Goal: Task Accomplishment & Management: Use online tool/utility

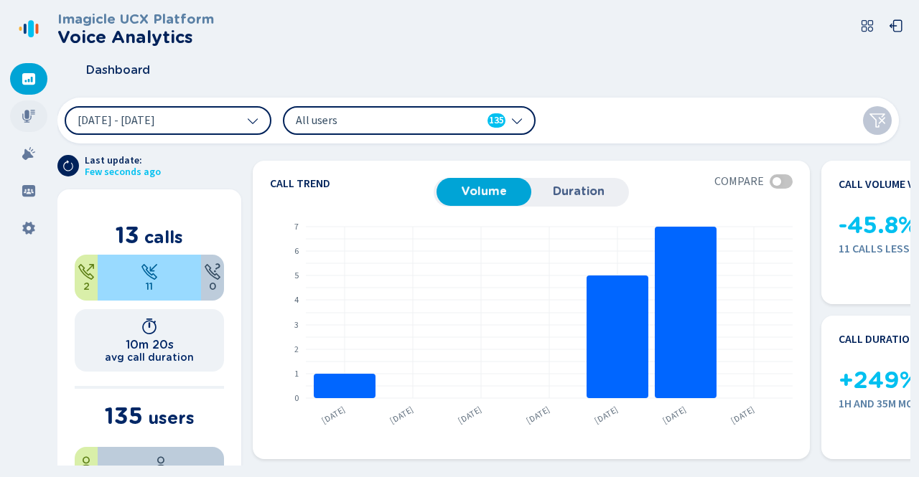
click at [32, 116] on icon at bounding box center [29, 116] width 14 height 14
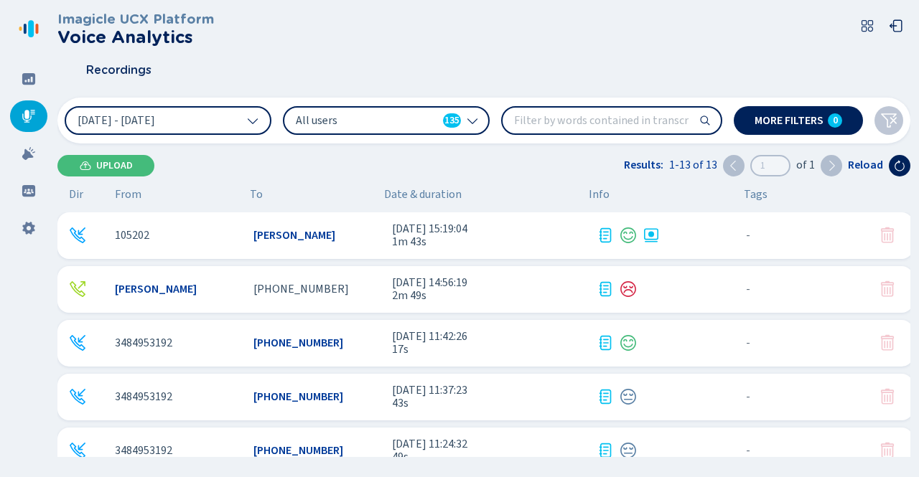
click at [605, 238] on icon at bounding box center [605, 235] width 17 height 17
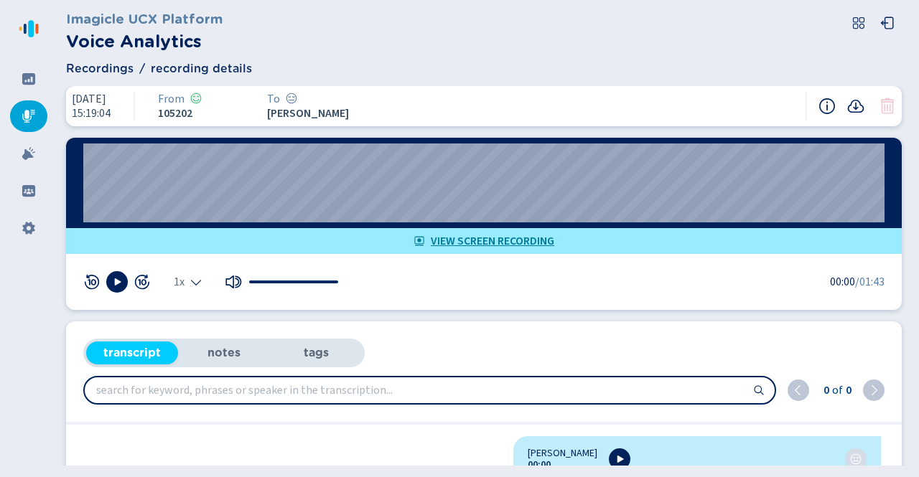
click at [218, 357] on li "notes" at bounding box center [224, 353] width 92 height 23
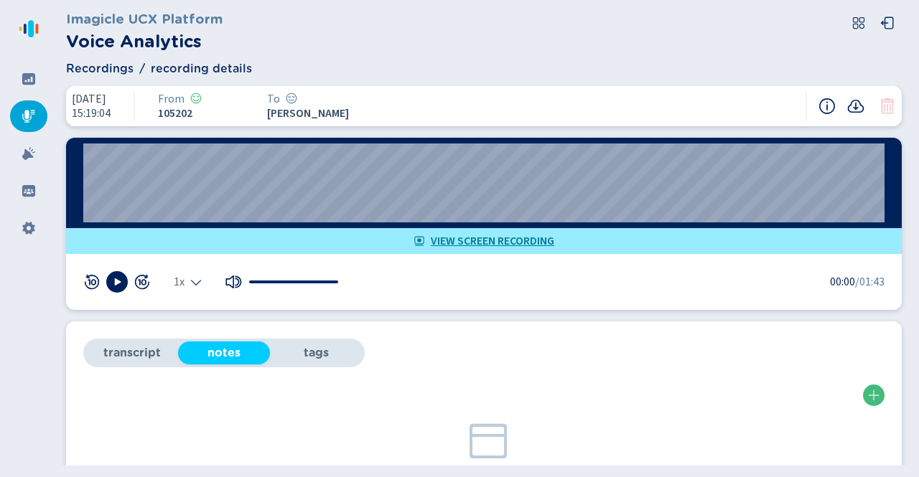
click at [116, 348] on li "transcript" at bounding box center [132, 353] width 92 height 23
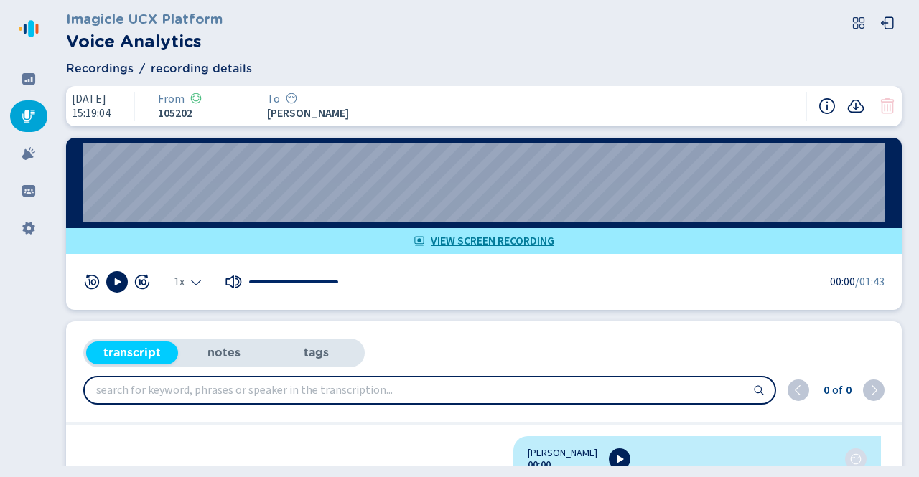
click at [912, 164] on div "Imagicle UCX Platform Voice Analytics Recordings recording details [DATE] 15:19…" at bounding box center [488, 238] width 862 height 477
drag, startPoint x: 293, startPoint y: 444, endPoint x: 652, endPoint y: 429, distance: 359.3
click at [307, 477] on html "Please wait, loading app... Imagicle UCX Platform Voice Analytics Recordings re…" at bounding box center [459, 238] width 919 height 477
click at [30, 116] on icon at bounding box center [29, 116] width 14 height 14
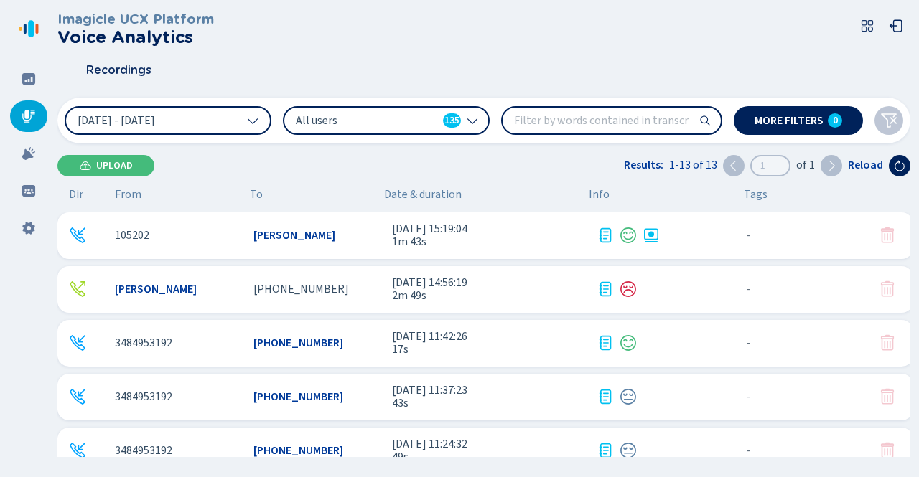
click at [287, 239] on span "[PERSON_NAME]" at bounding box center [294, 235] width 82 height 13
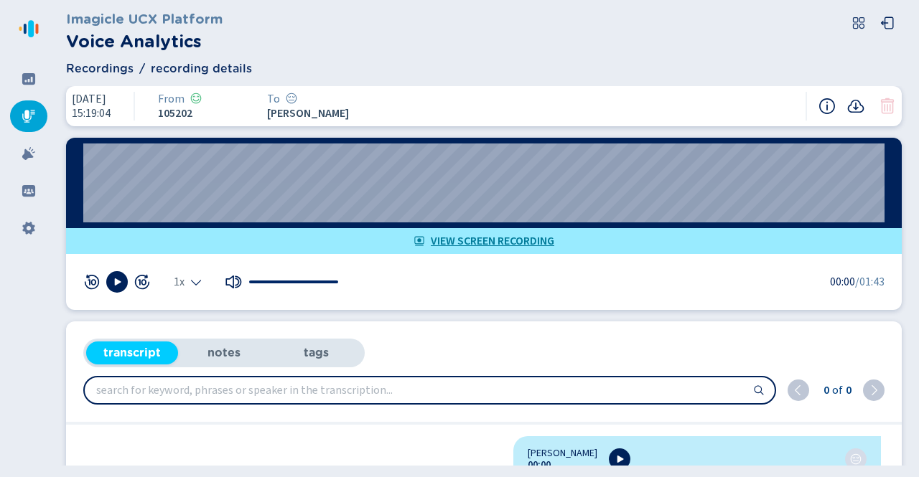
click at [26, 116] on icon at bounding box center [28, 116] width 13 height 13
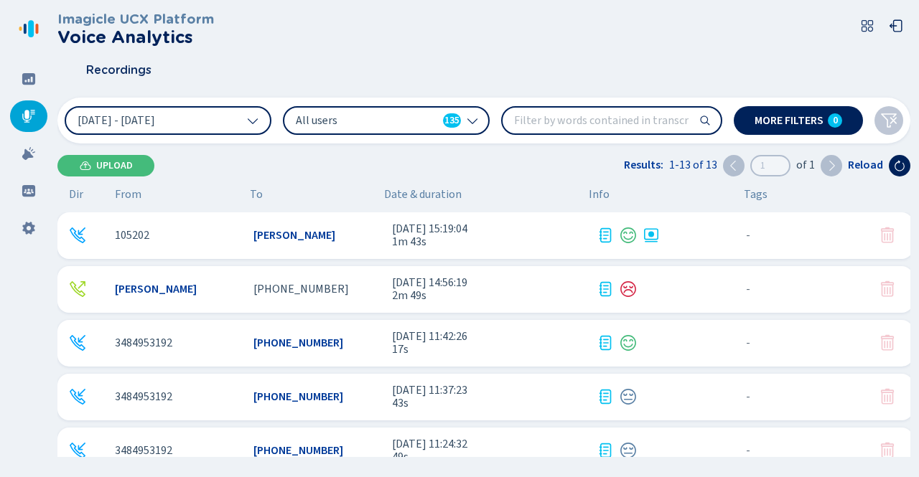
click at [296, 293] on span "[PHONE_NUMBER]" at bounding box center [300, 289] width 95 height 13
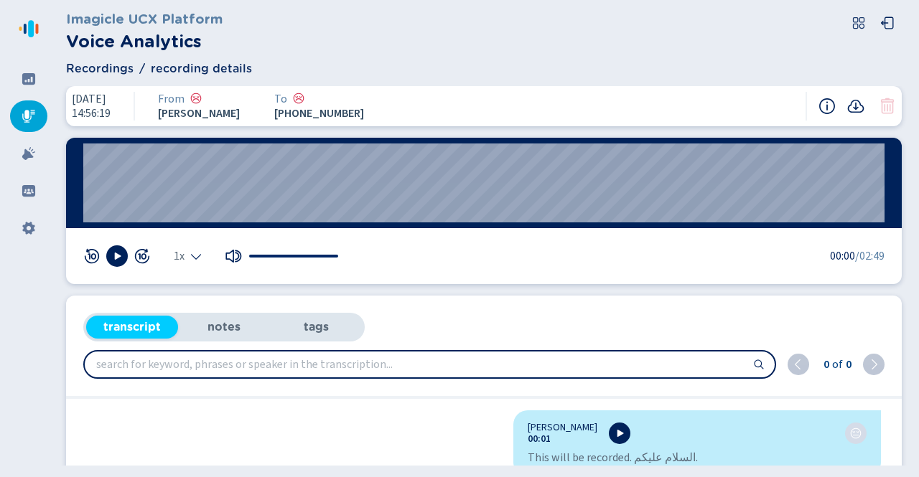
drag, startPoint x: 895, startPoint y: 418, endPoint x: 884, endPoint y: 428, distance: 14.7
click at [879, 437] on div "0 of 0 [PERSON_NAME] 00:01 This will be recorded. السلام عليكم. [PHONE_NUMBER]:…" at bounding box center [484, 410] width 836 height 136
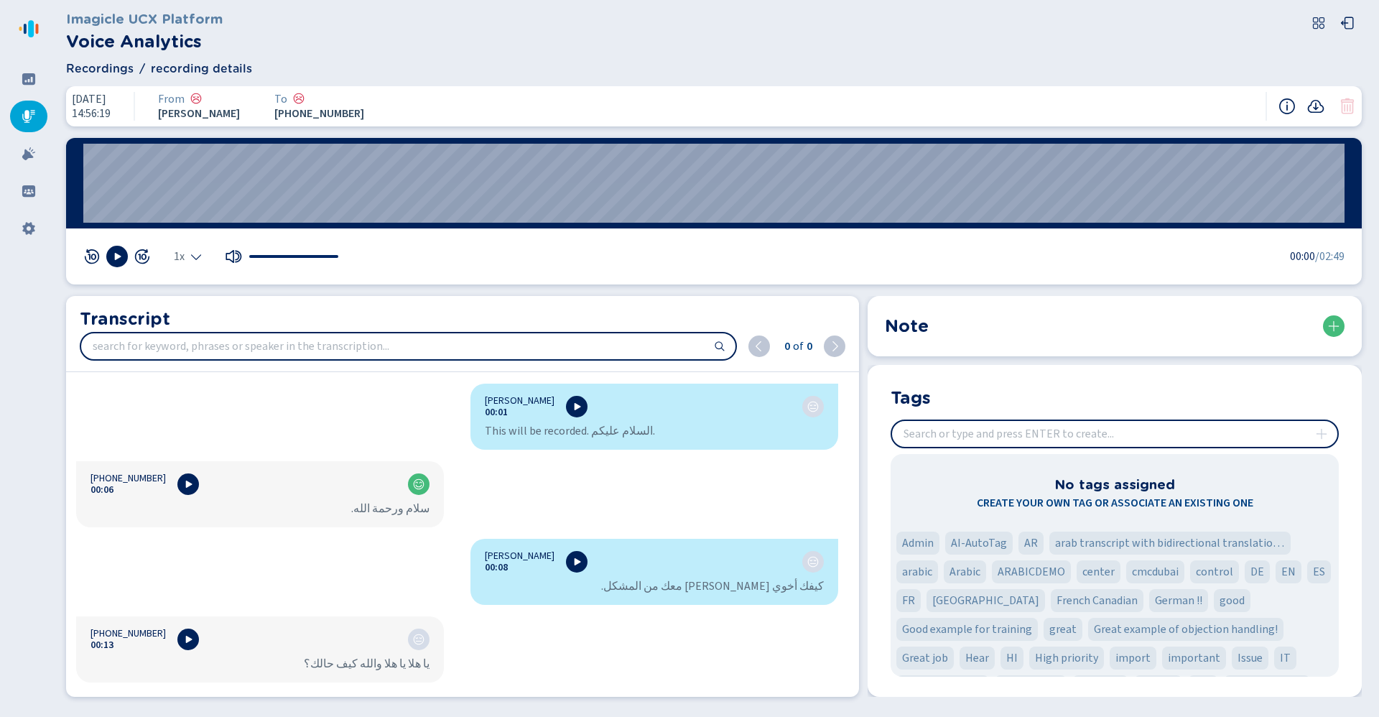
click at [24, 121] on icon at bounding box center [29, 116] width 14 height 14
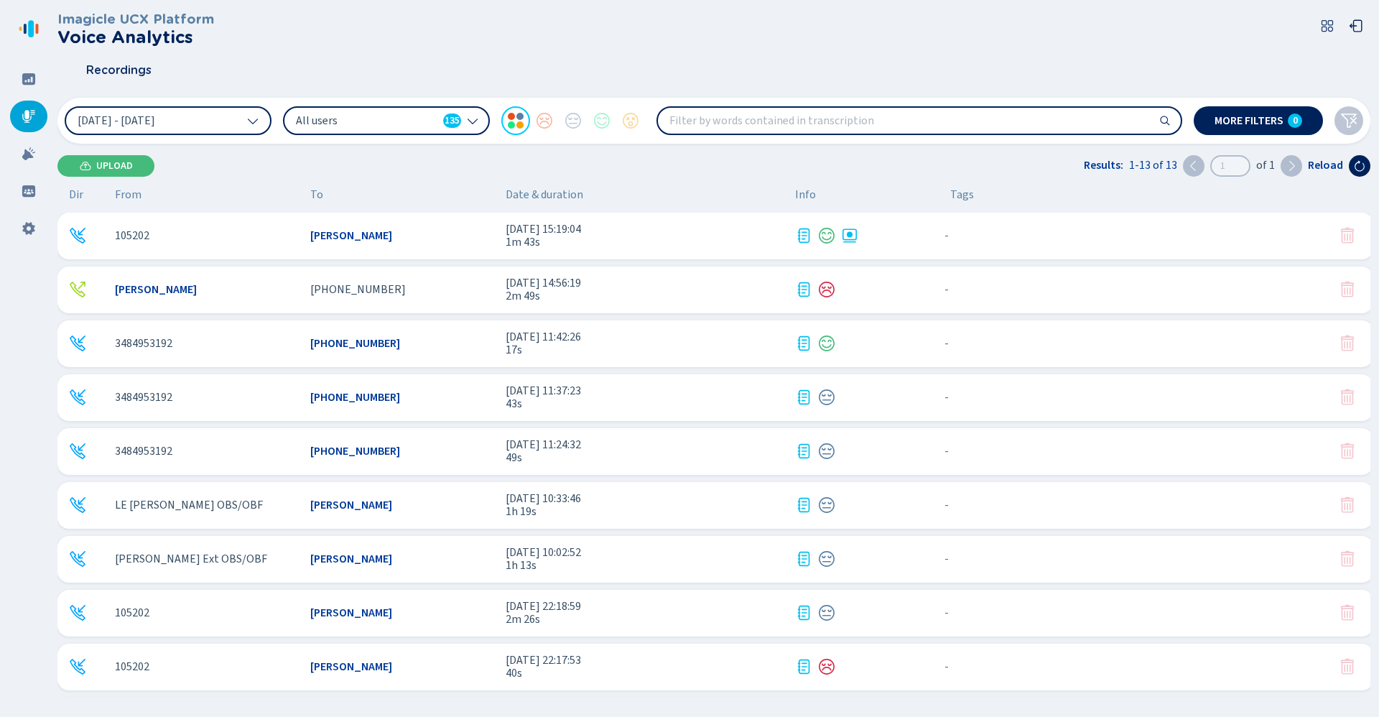
click at [533, 477] on span "2m 26s" at bounding box center [644, 618] width 278 height 13
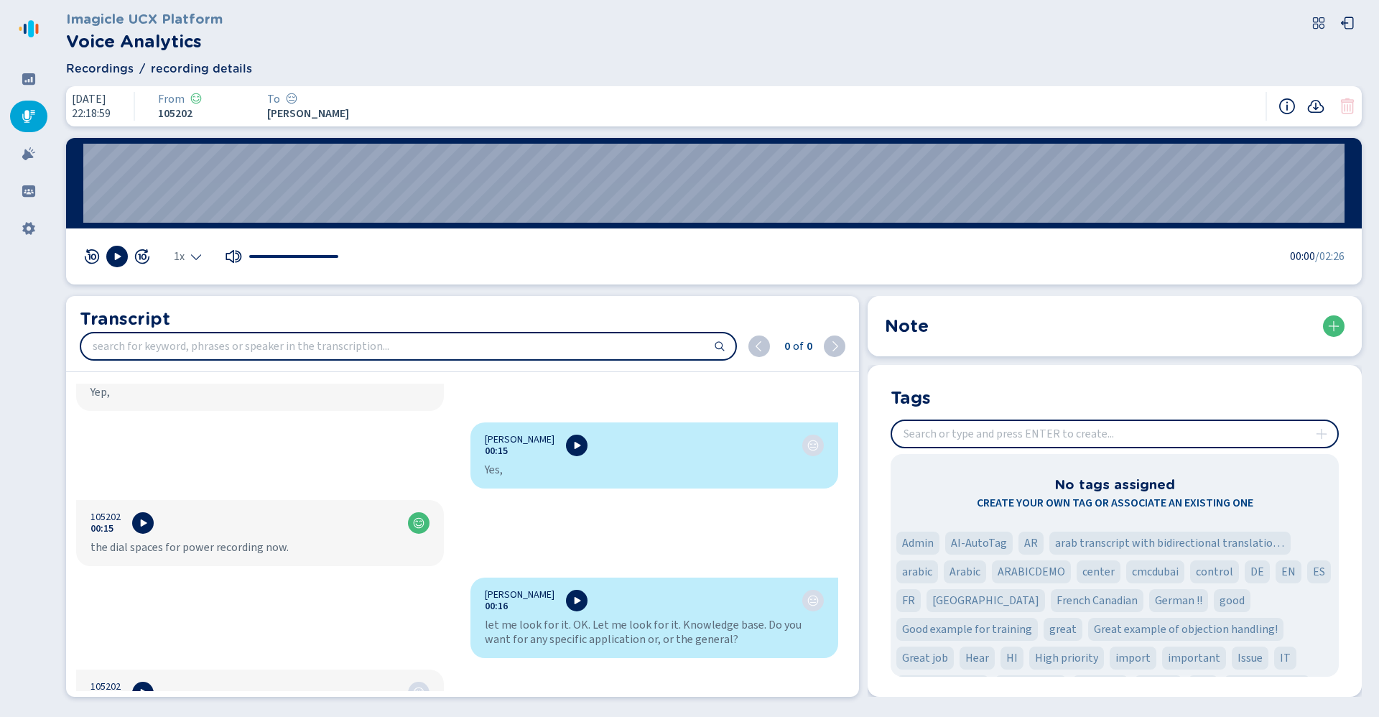
scroll to position [431, 0]
